Goal: Register for event/course

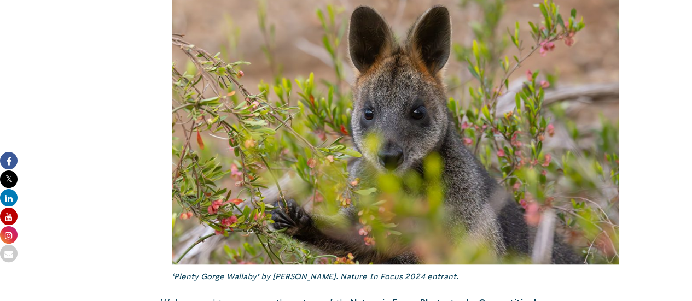
scroll to position [408, 0]
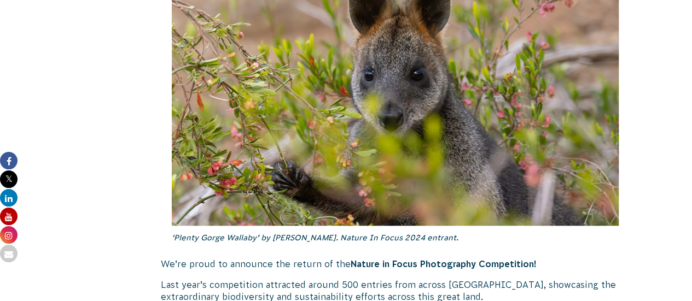
drag, startPoint x: 695, startPoint y: 19, endPoint x: 697, endPoint y: 42, distance: 23.0
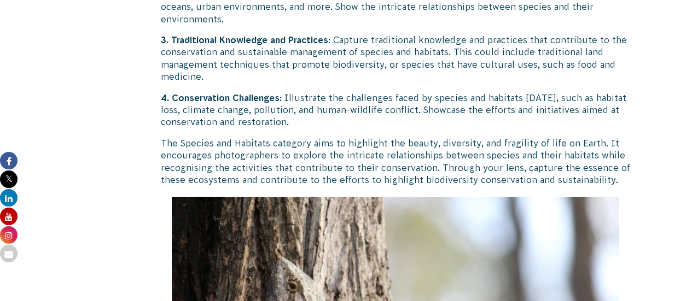
scroll to position [3769, 0]
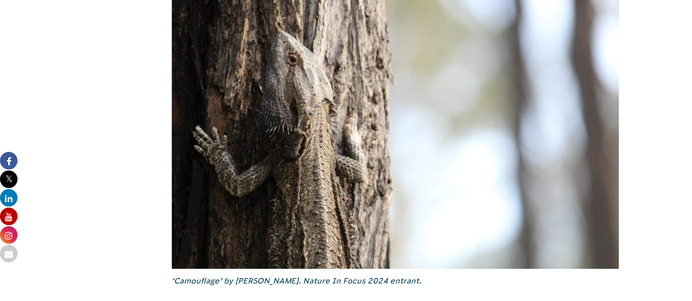
click at [543, 172] on img at bounding box center [395, 119] width 447 height 298
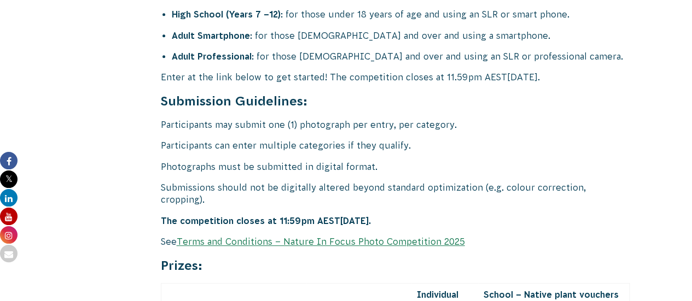
scroll to position [4421, 0]
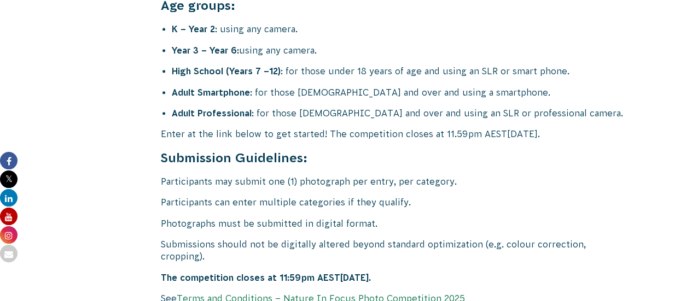
click at [329, 294] on link "Terms and Conditions – Nature In Focus Photo Competition 2025" at bounding box center [321, 299] width 288 height 10
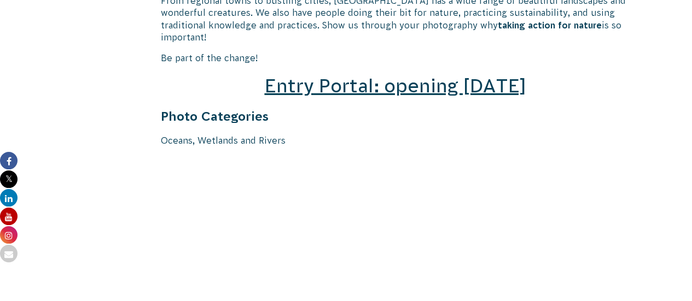
scroll to position [1647, 0]
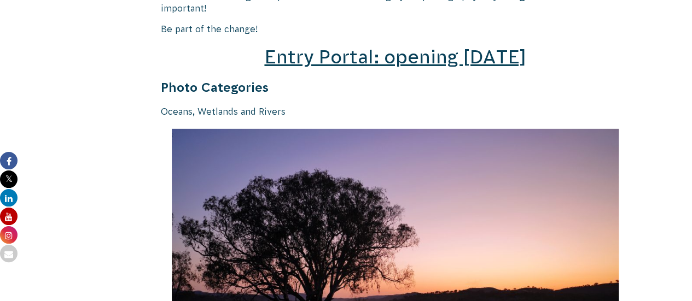
drag, startPoint x: 694, startPoint y: 19, endPoint x: 698, endPoint y: 110, distance: 90.8
click at [339, 46] on span "Entry Portal: opening [DATE]" at bounding box center [394, 56] width 261 height 21
